Goal: Task Accomplishment & Management: Use online tool/utility

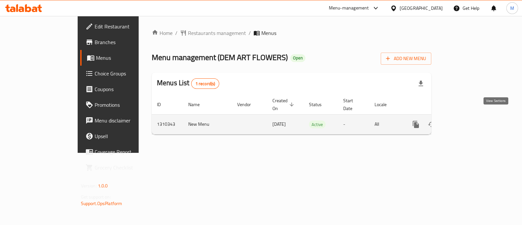
click at [467, 120] on icon "enhanced table" at bounding box center [463, 124] width 8 height 8
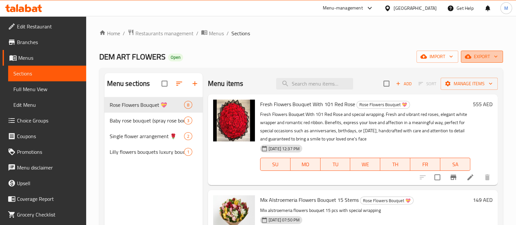
click at [479, 60] on span "export" at bounding box center [482, 57] width 32 height 8
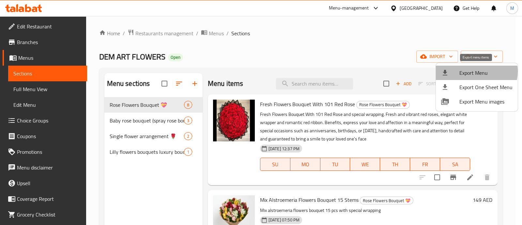
click at [476, 71] on span "Export Menu" at bounding box center [485, 73] width 53 height 8
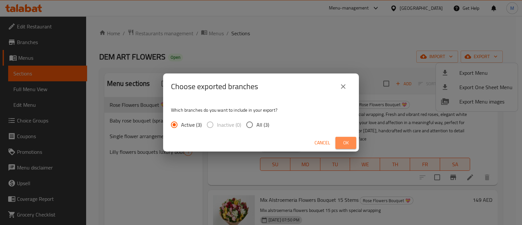
click at [348, 146] on span "Ok" at bounding box center [346, 143] width 10 height 8
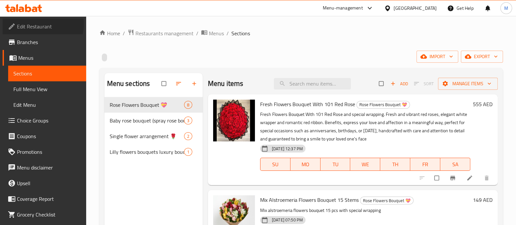
click at [42, 24] on span "Edit Restaurant" at bounding box center [49, 27] width 64 height 8
